Goal: Contribute content: Add original content to the website for others to see

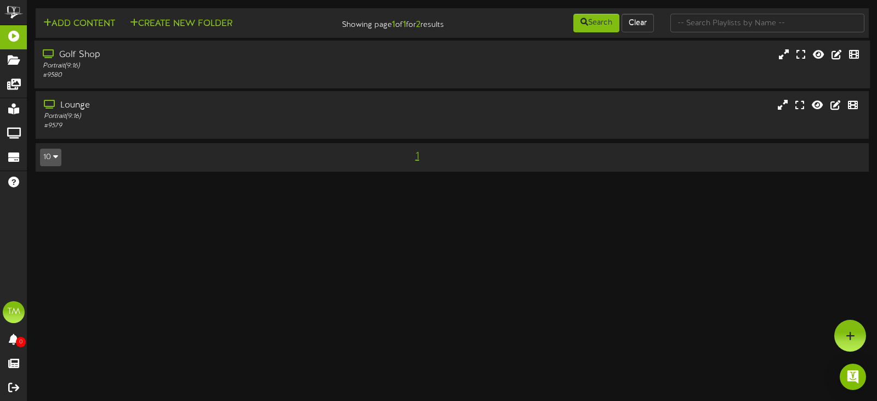
click at [144, 70] on div "Portrait ( 9:16 )" at bounding box center [209, 65] width 332 height 9
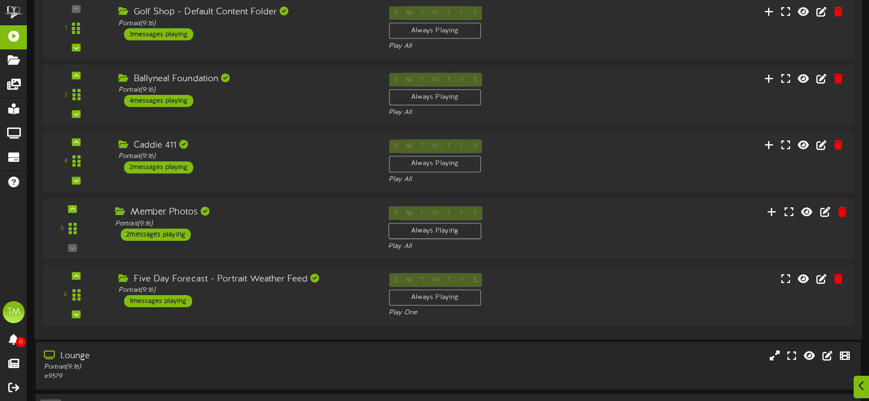
scroll to position [164, 0]
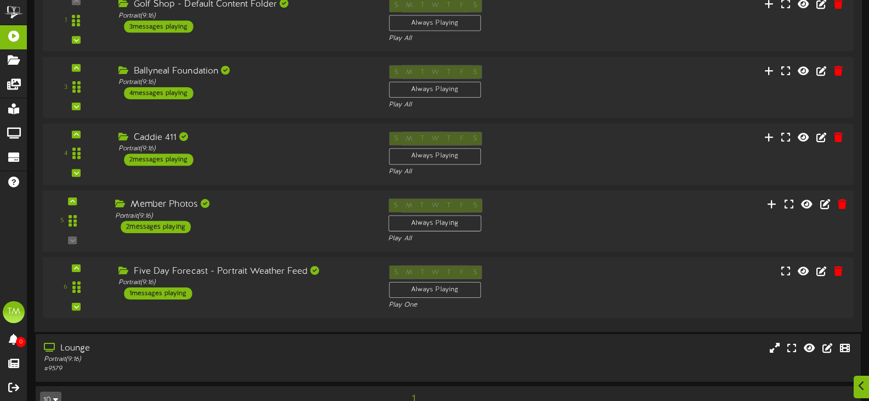
click at [231, 216] on div "Portrait ( 9:16 )" at bounding box center [243, 215] width 256 height 9
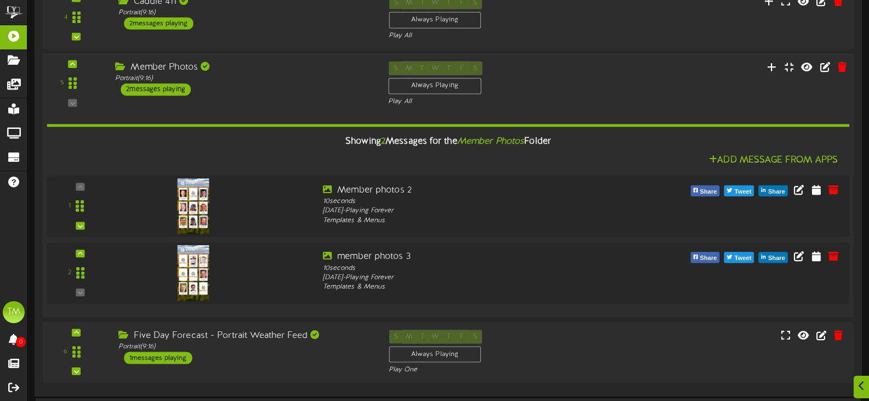
scroll to position [329, 0]
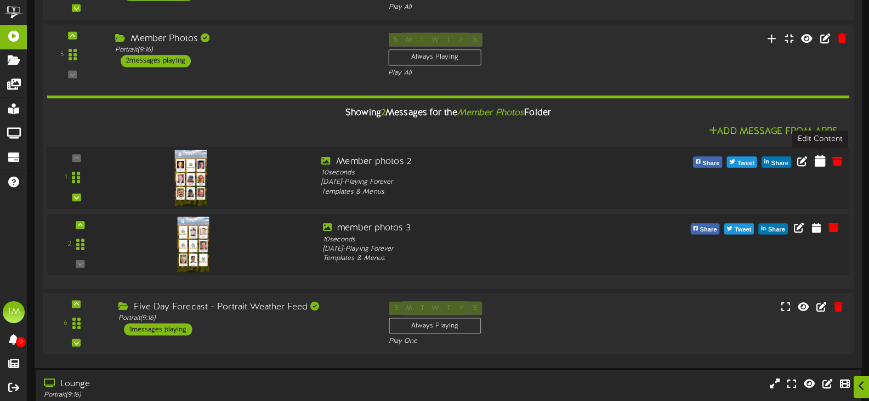
click at [818, 160] on icon at bounding box center [819, 160] width 11 height 12
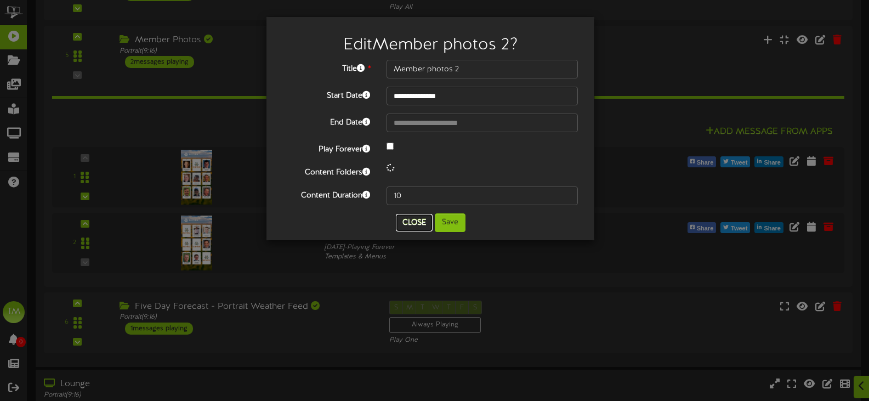
click at [402, 224] on button "Close" at bounding box center [414, 223] width 37 height 18
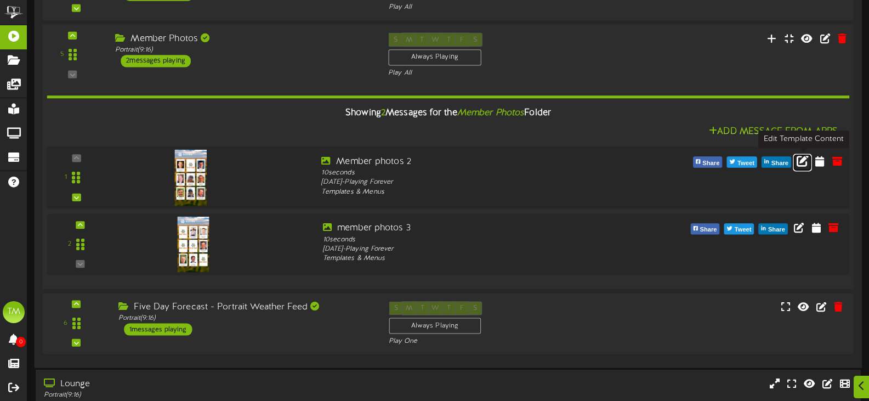
click at [798, 157] on icon at bounding box center [802, 160] width 12 height 12
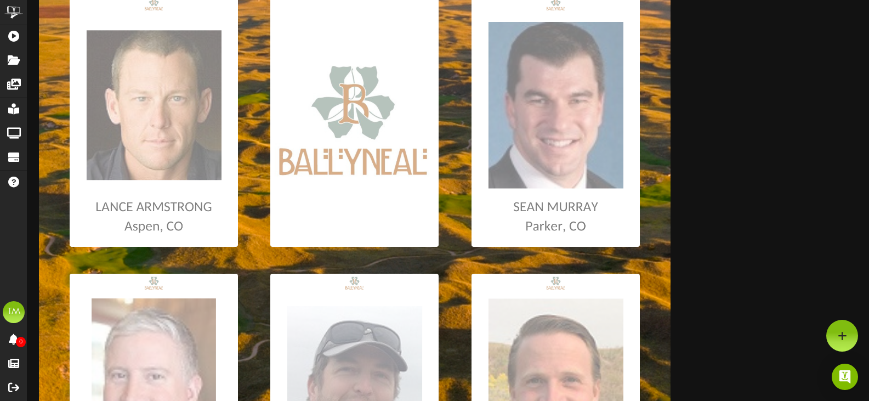
scroll to position [164, 0]
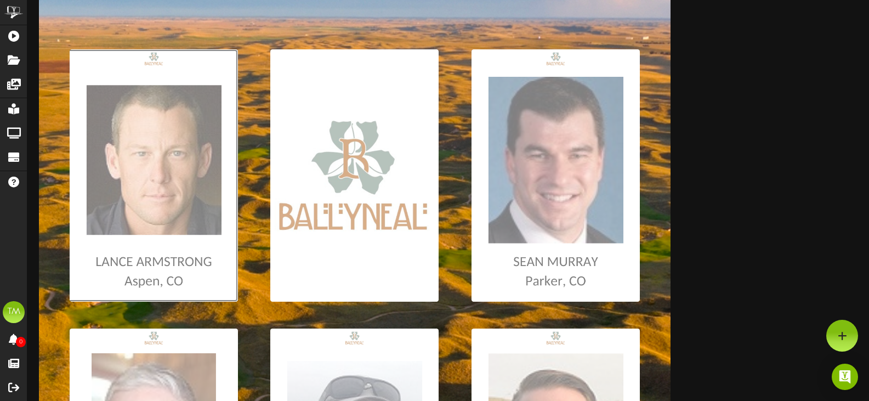
type input "**********"
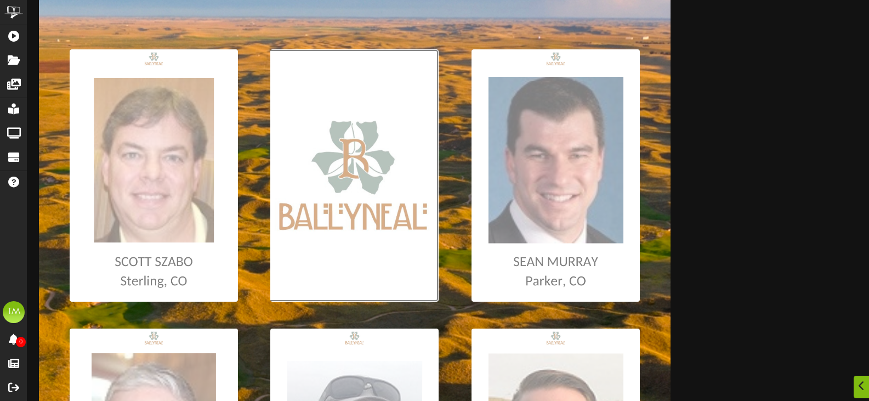
type input "**********"
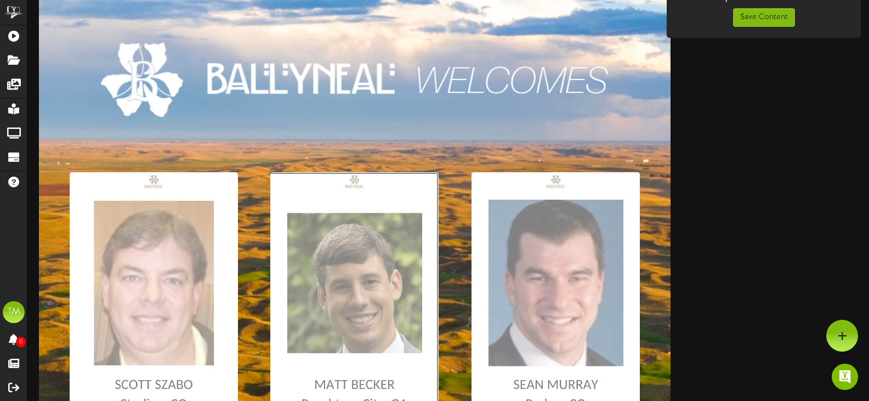
scroll to position [0, 0]
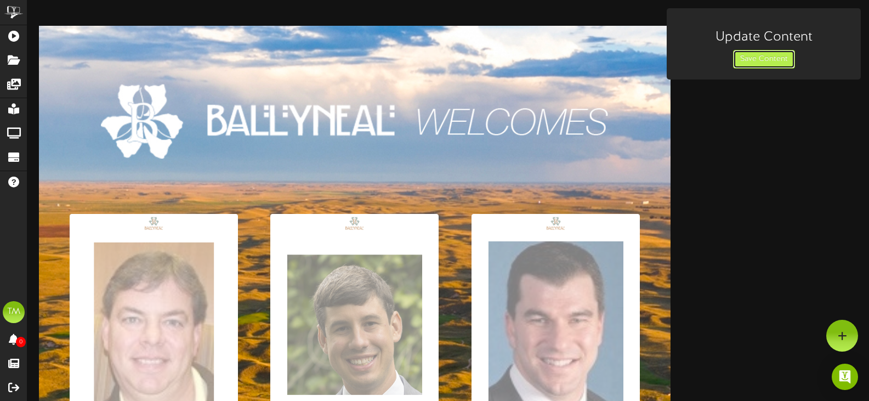
click at [762, 59] on button "Save Content" at bounding box center [764, 59] width 62 height 19
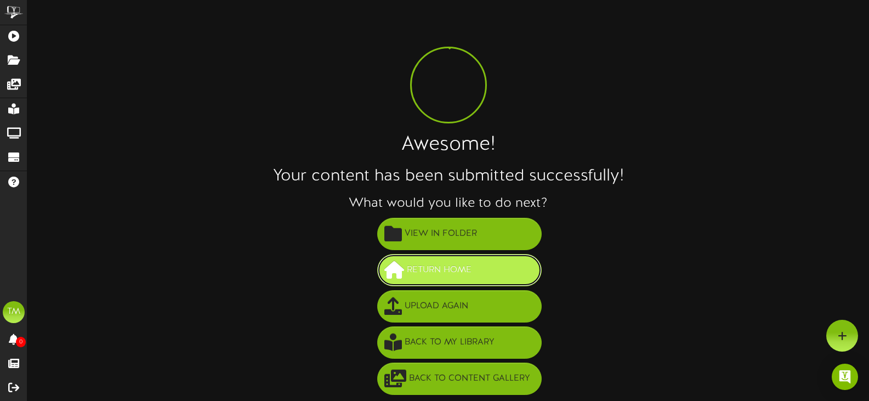
click at [513, 265] on button "Return Home" at bounding box center [459, 270] width 164 height 32
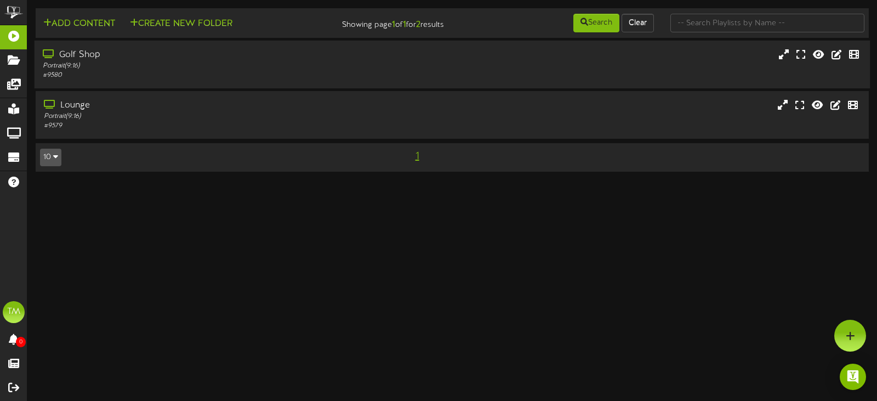
click at [101, 71] on div "# 9580" at bounding box center [209, 75] width 332 height 9
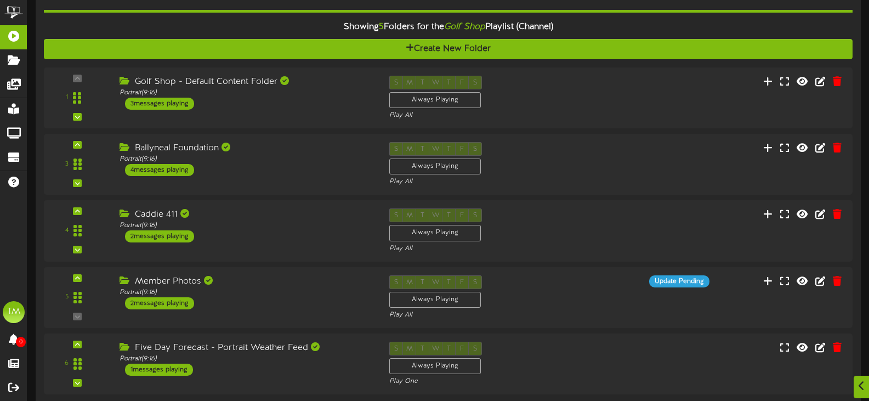
scroll to position [189, 0]
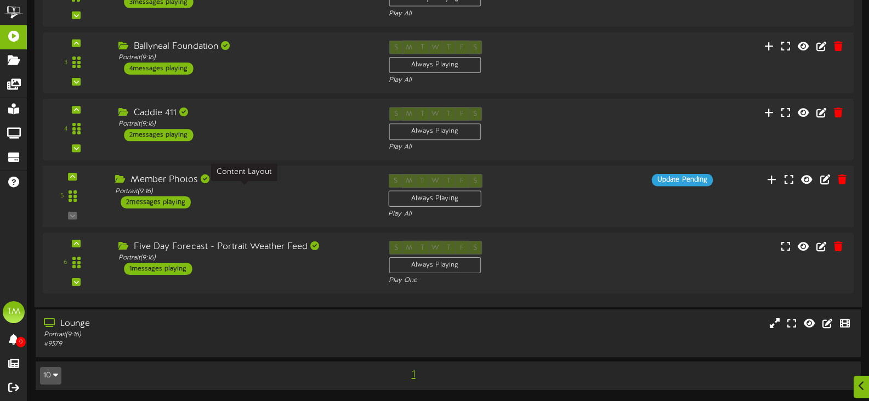
click at [237, 188] on div "Portrait ( 9:16 )" at bounding box center [243, 190] width 256 height 9
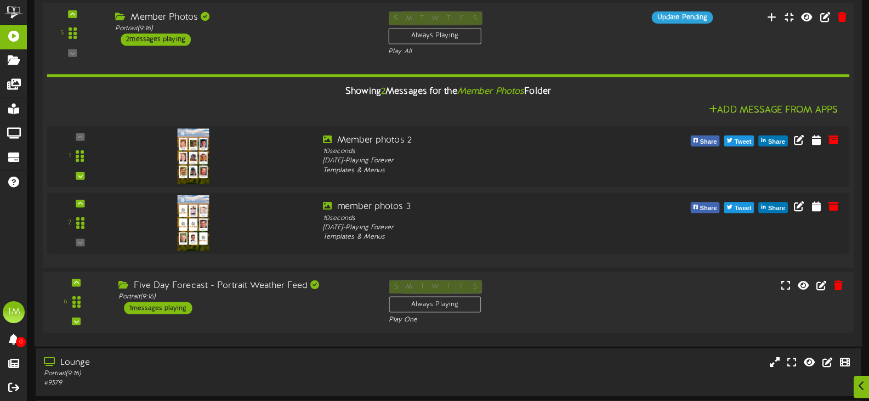
scroll to position [353, 0]
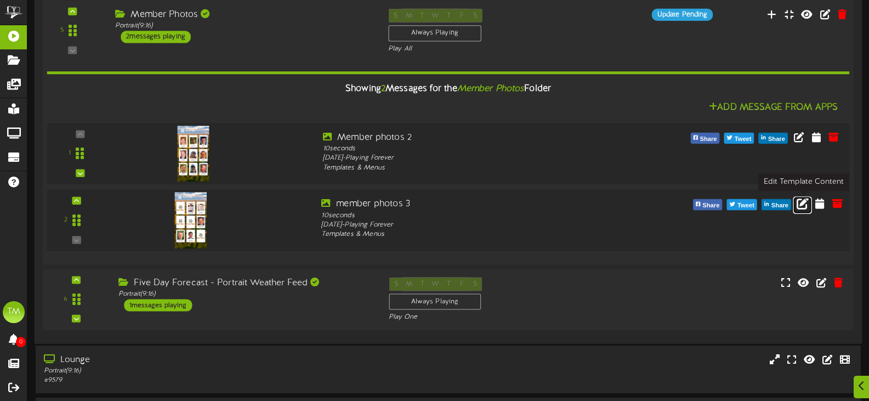
click at [804, 203] on icon at bounding box center [802, 203] width 12 height 12
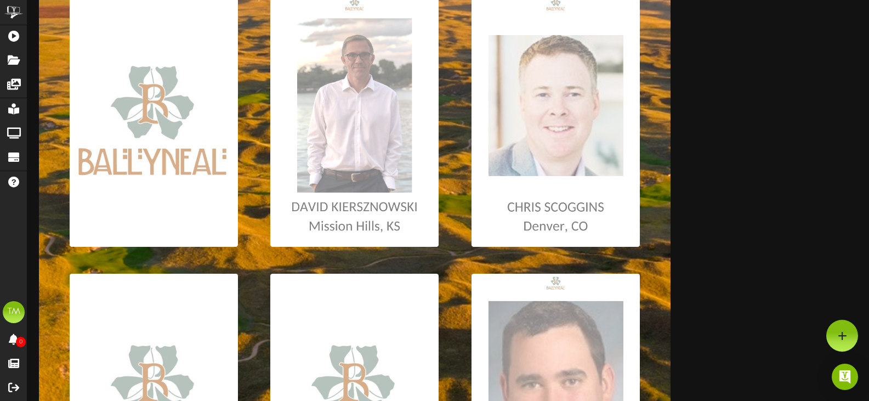
scroll to position [164, 0]
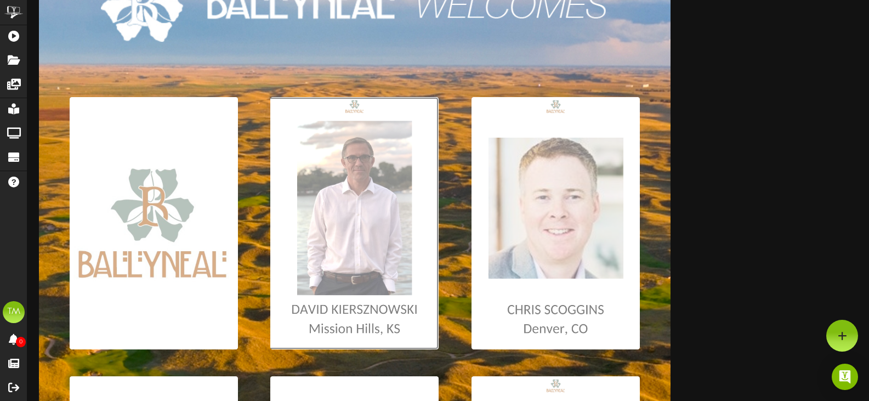
scroll to position [110, 0]
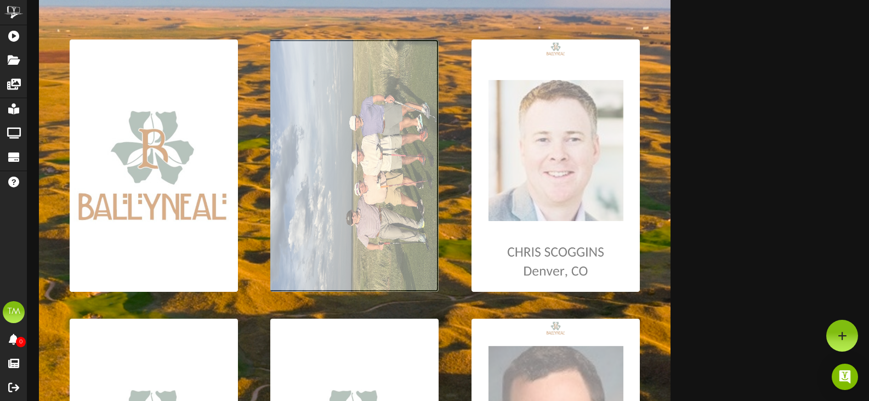
scroll to position [164, 0]
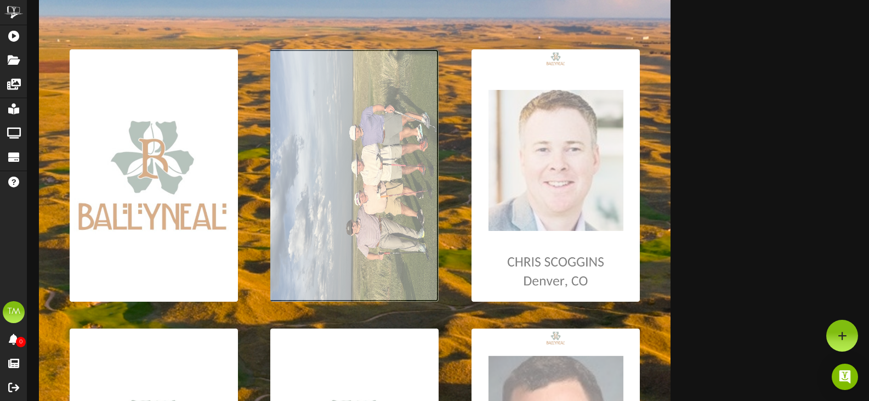
type input "**********"
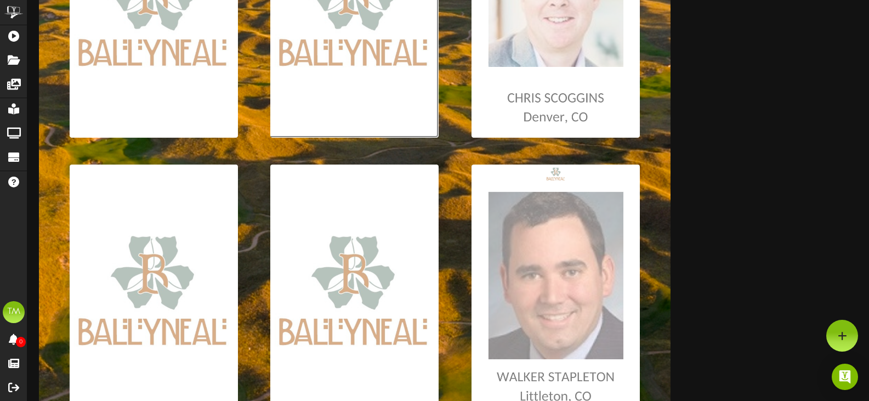
scroll to position [219, 0]
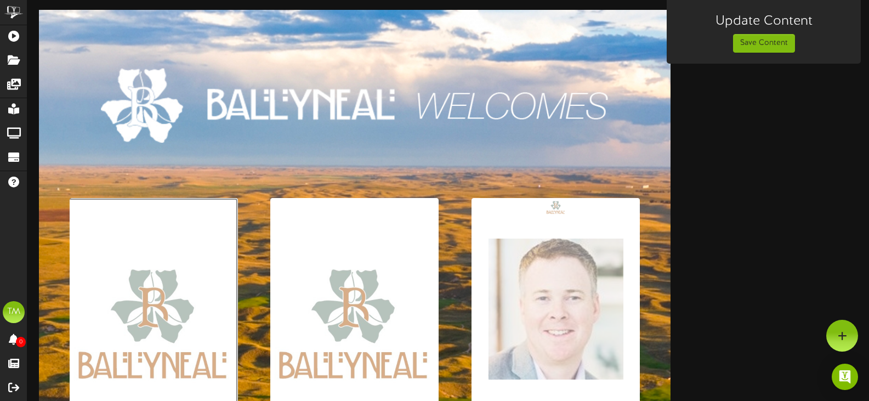
scroll to position [0, 0]
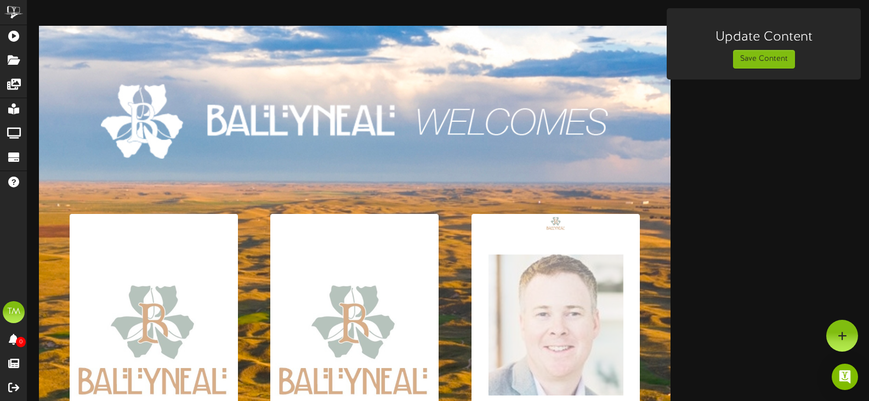
click at [761, 39] on h3 "Update Content" at bounding box center [763, 37] width 172 height 14
click at [761, 57] on button "Save Content" at bounding box center [764, 59] width 62 height 19
